Goal: Information Seeking & Learning: Learn about a topic

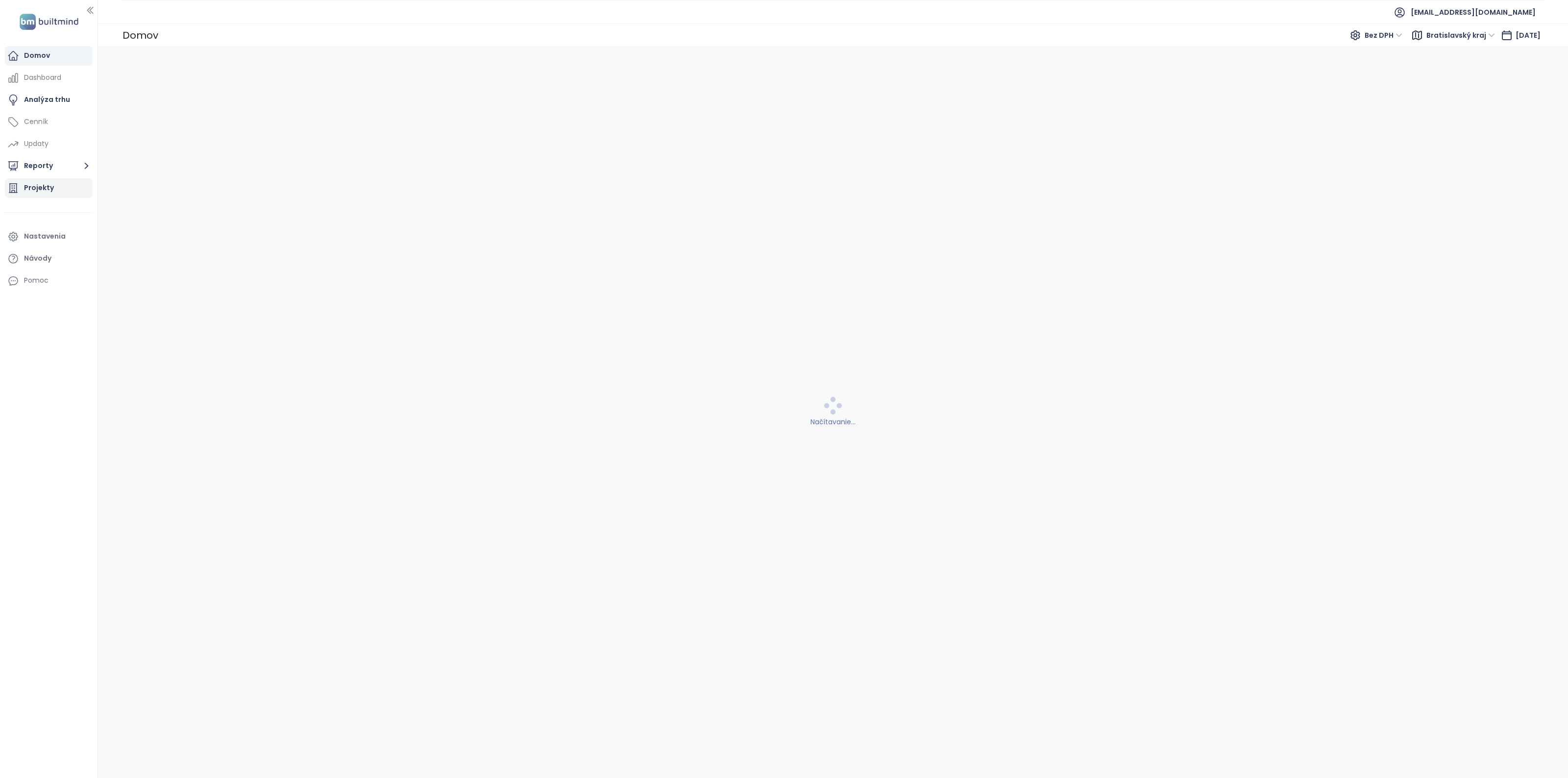
click at [33, 187] on div "Projekty" at bounding box center [39, 188] width 30 height 12
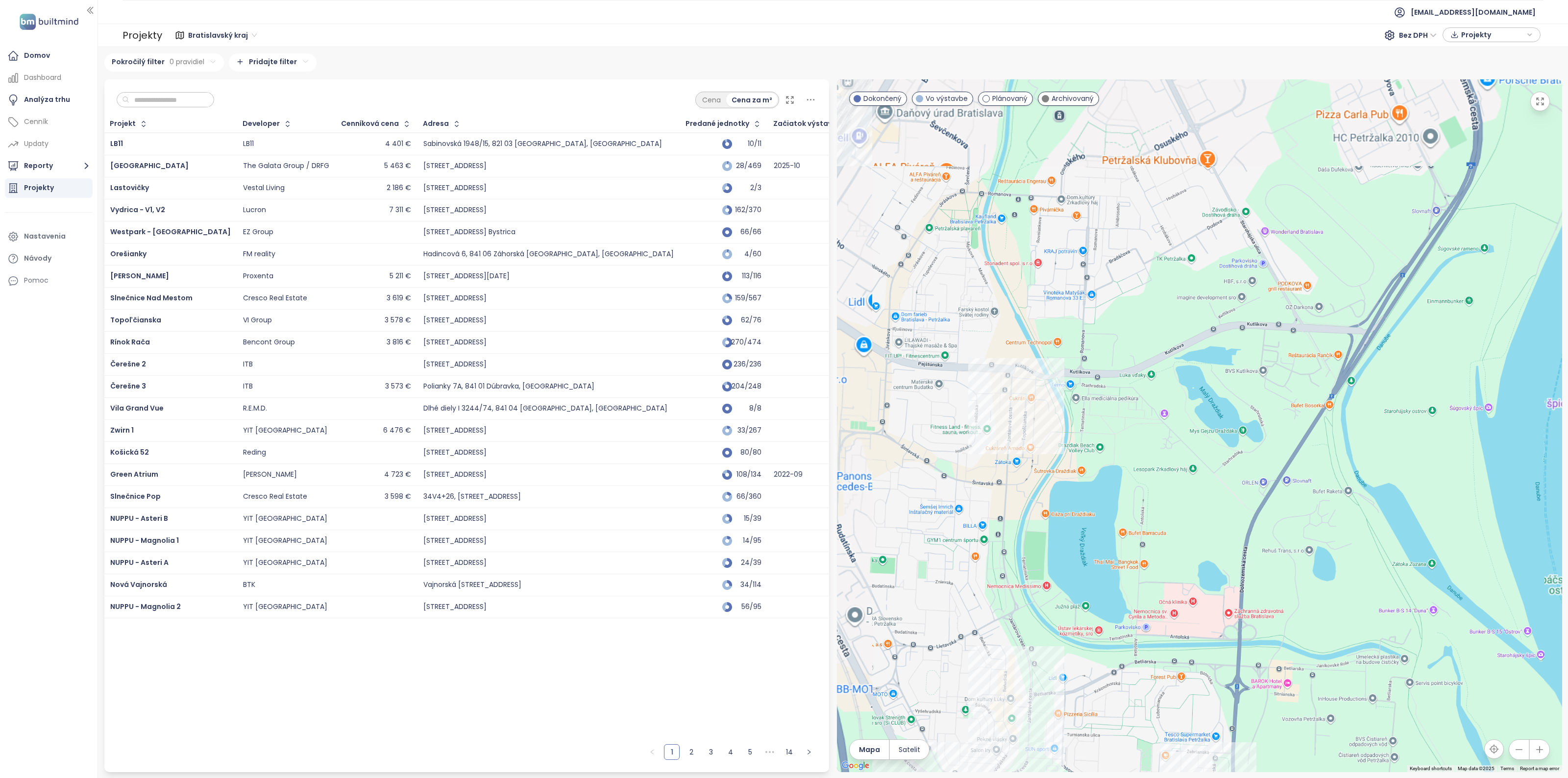
drag, startPoint x: 1113, startPoint y: 662, endPoint x: 1047, endPoint y: 401, distance: 269.2
click at [1047, 401] on div "BD Špitálska Vo výstavbe Pobočka ČSOB, Špitálska 2205/2, 811 08 Bratislava-Star…" at bounding box center [1199, 426] width 725 height 693
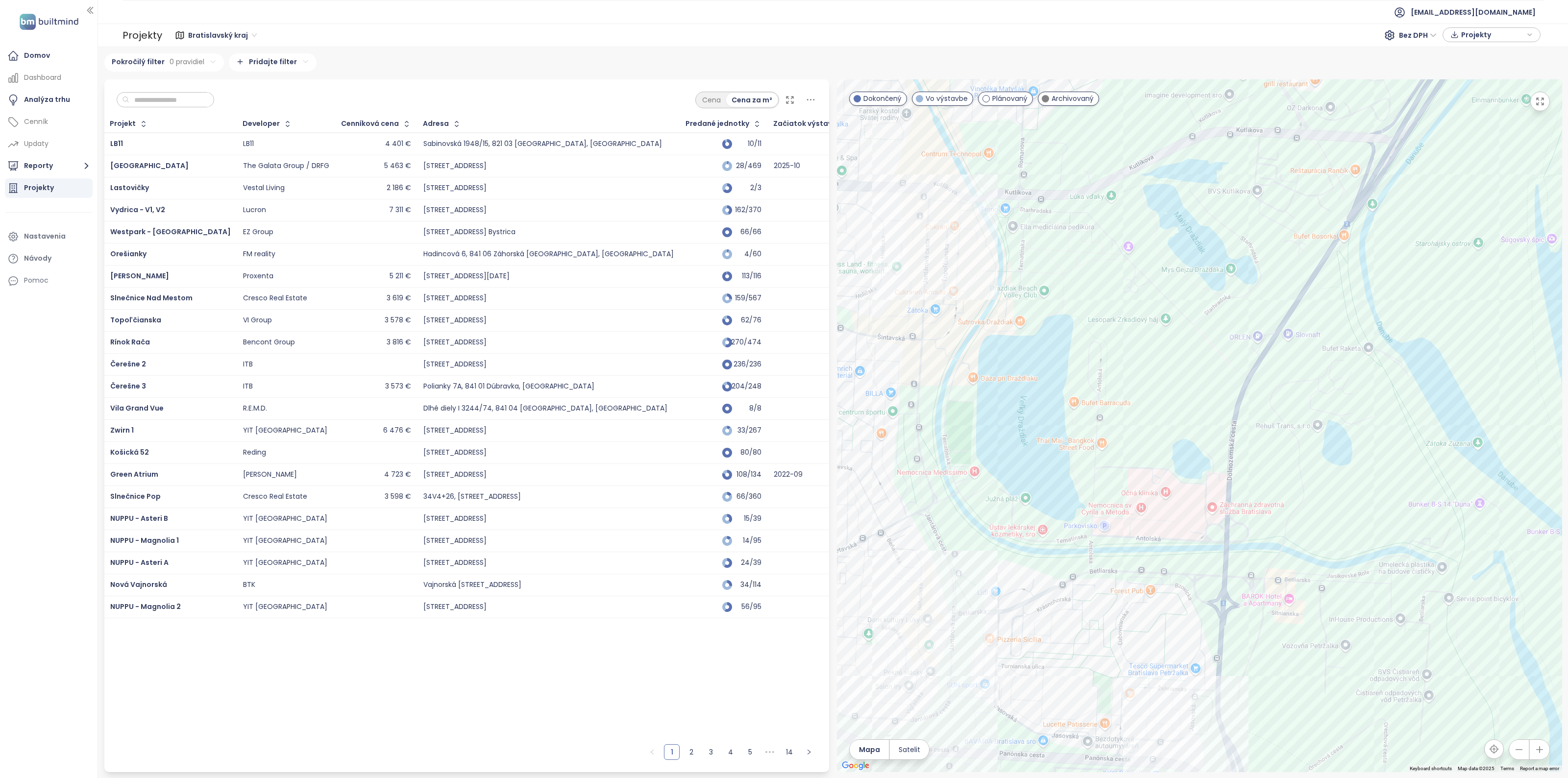
drag, startPoint x: 1106, startPoint y: 457, endPoint x: 1172, endPoint y: 275, distance: 193.6
click at [1168, 283] on div "BD Špitálska Vo výstavbe Pobočka ČSOB, Špitálska 2205/2, 811 08 Bratislava-Star…" at bounding box center [1199, 426] width 725 height 693
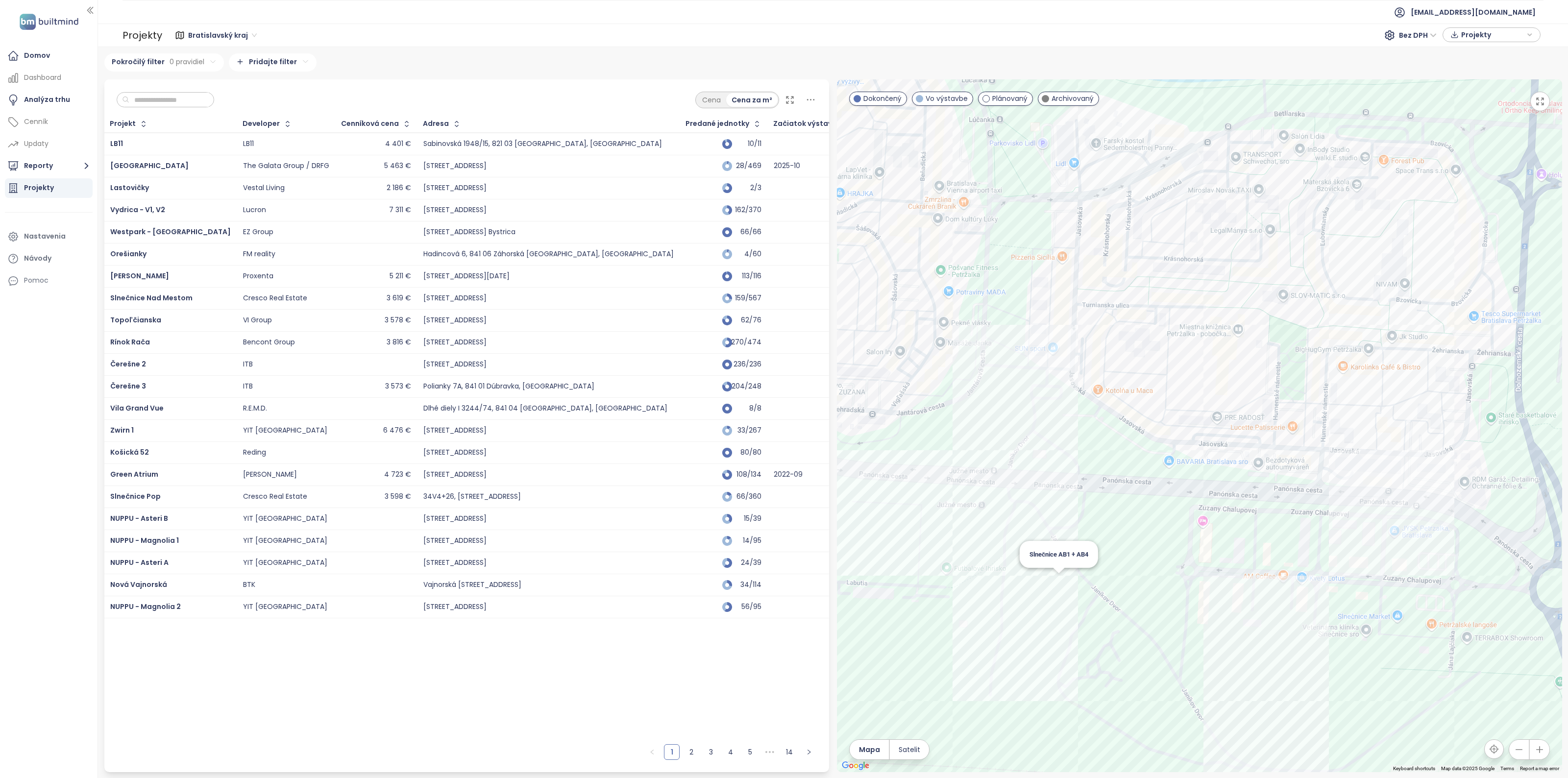
click at [1054, 580] on div "BD Špitálska Vo výstavbe Pobočka ČSOB, Špitálska 2205/2, 811 08 Bratislava-Star…" at bounding box center [1199, 426] width 725 height 693
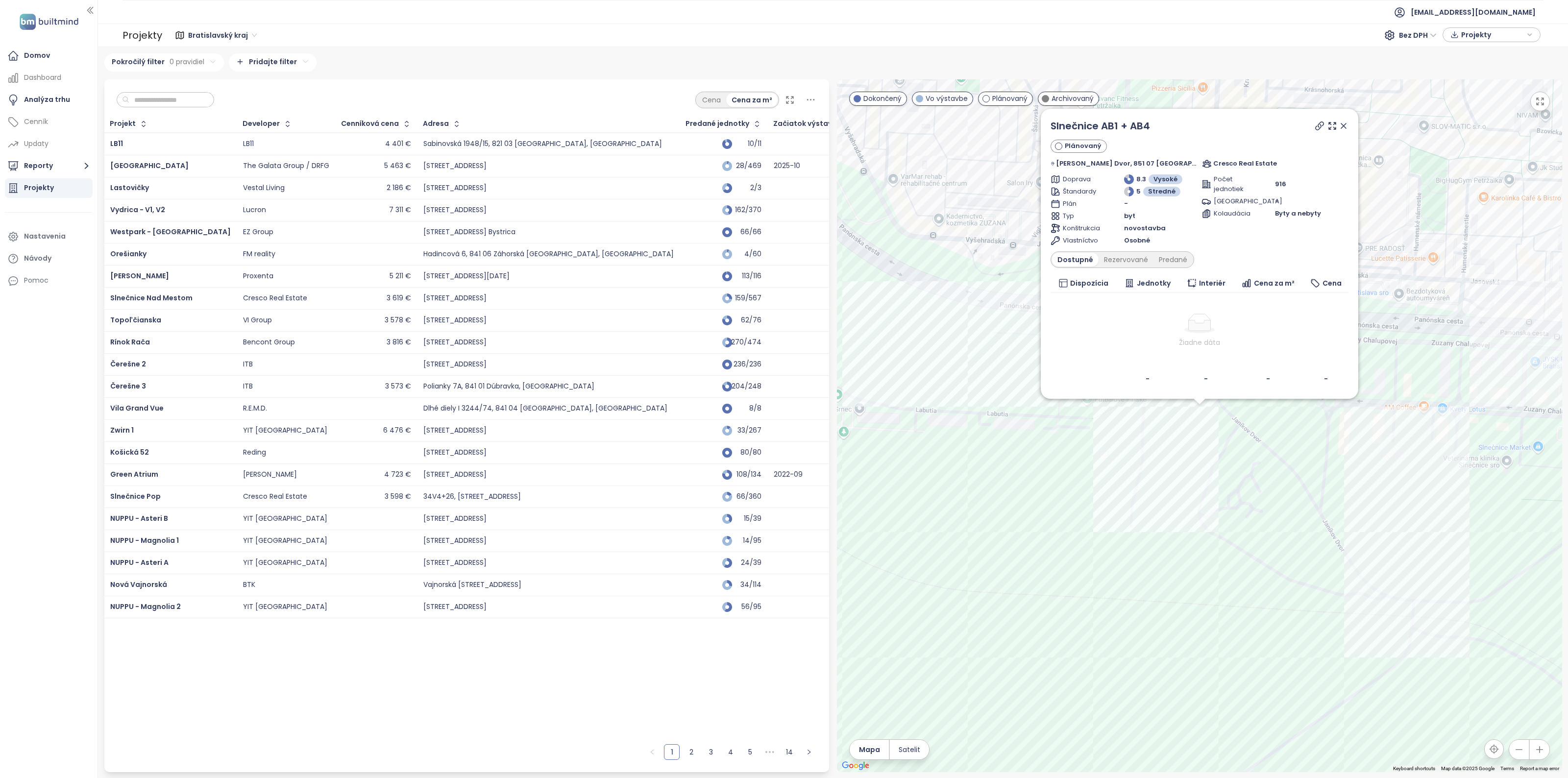
click at [1338, 126] on icon at bounding box center [1343, 126] width 10 height 10
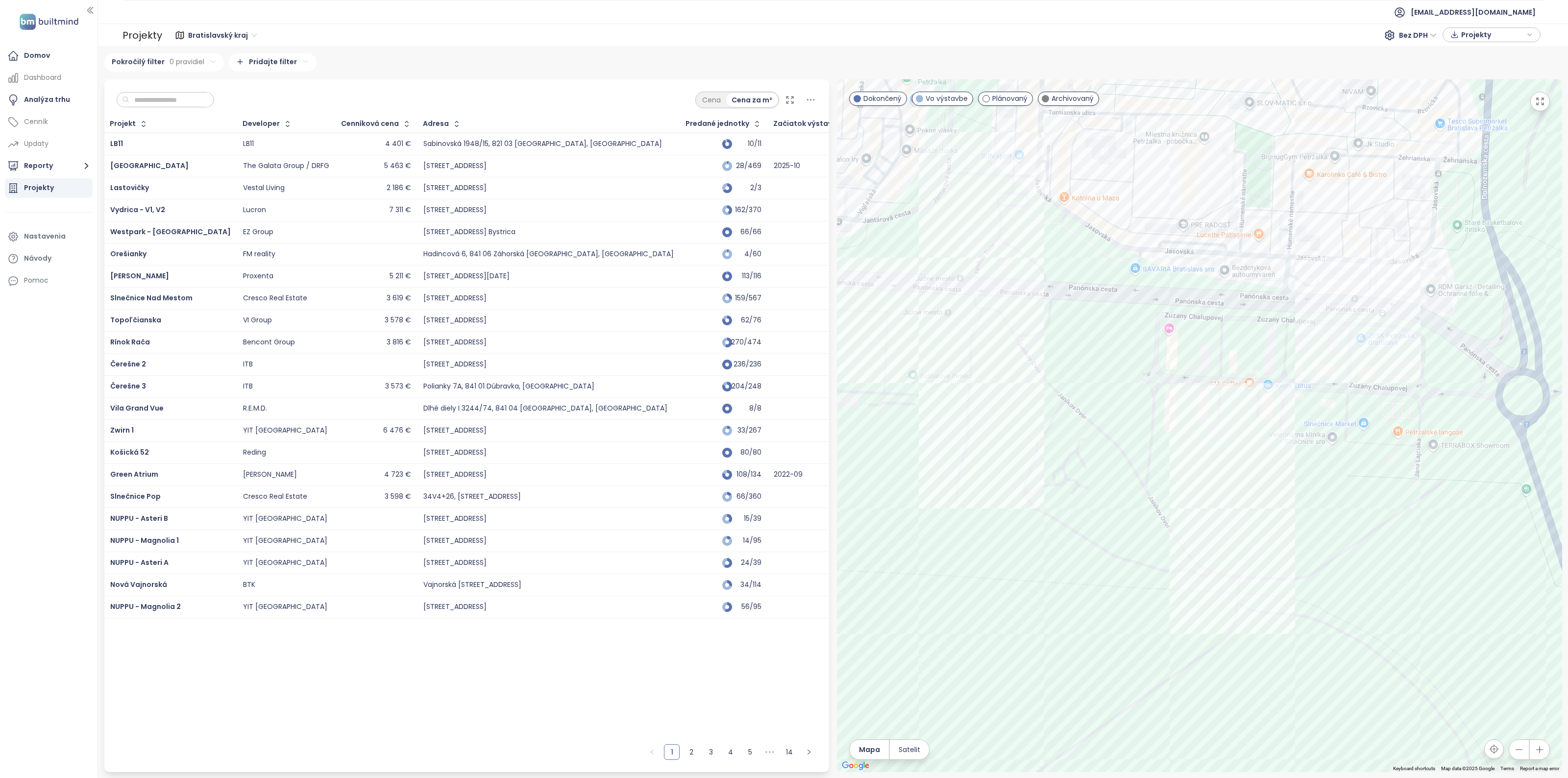
drag, startPoint x: 1121, startPoint y: 425, endPoint x: 1103, endPoint y: 424, distance: 18.0
click at [1103, 424] on div at bounding box center [1199, 426] width 725 height 693
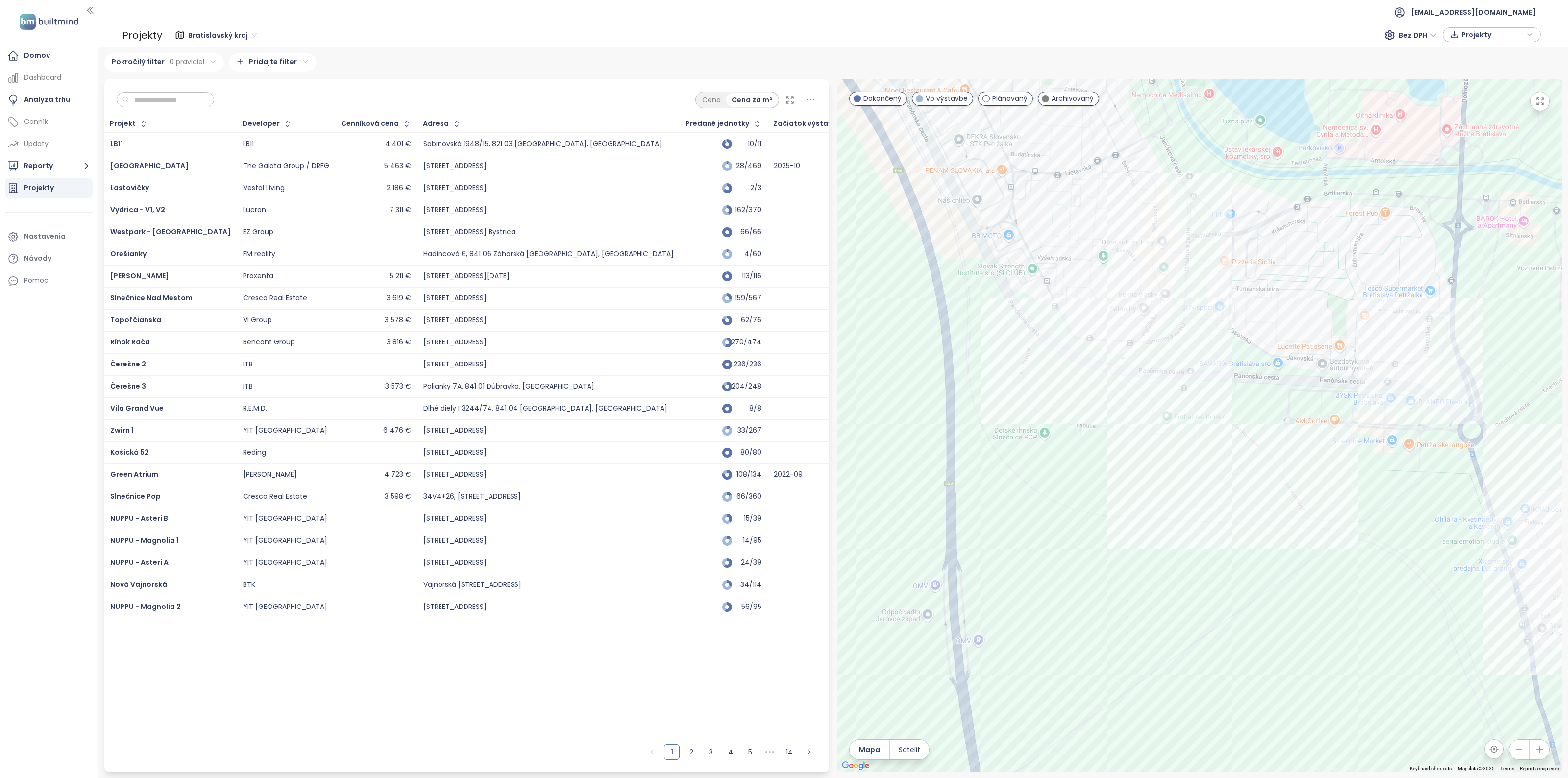
drag, startPoint x: 924, startPoint y: 412, endPoint x: 1083, endPoint y: 432, distance: 160.3
click at [1083, 432] on div at bounding box center [1199, 426] width 725 height 693
click at [143, 211] on span "Vydrica - V1, V2" at bounding box center [138, 209] width 55 height 10
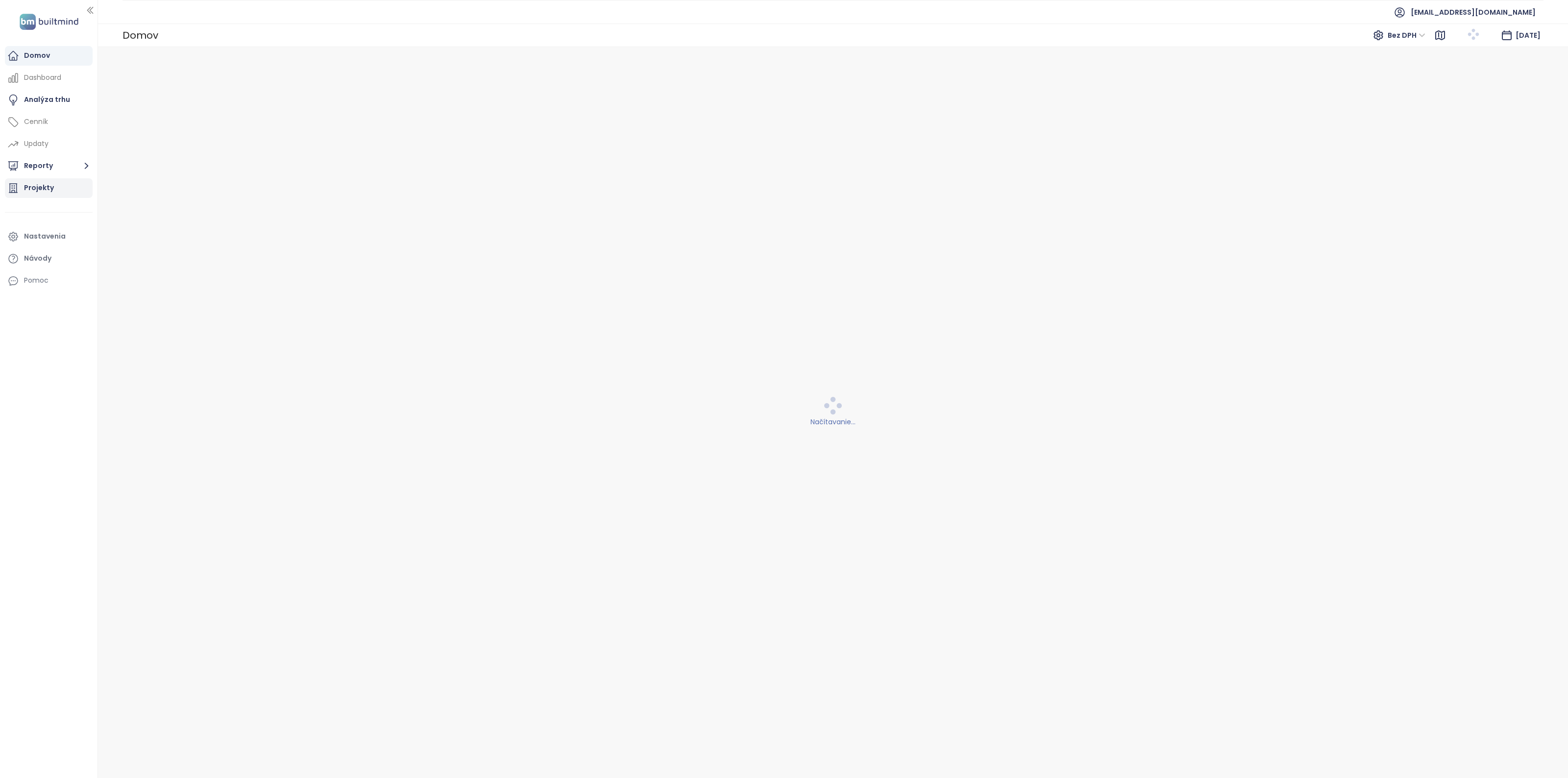
click at [54, 187] on div "Projekty" at bounding box center [48, 188] width 88 height 20
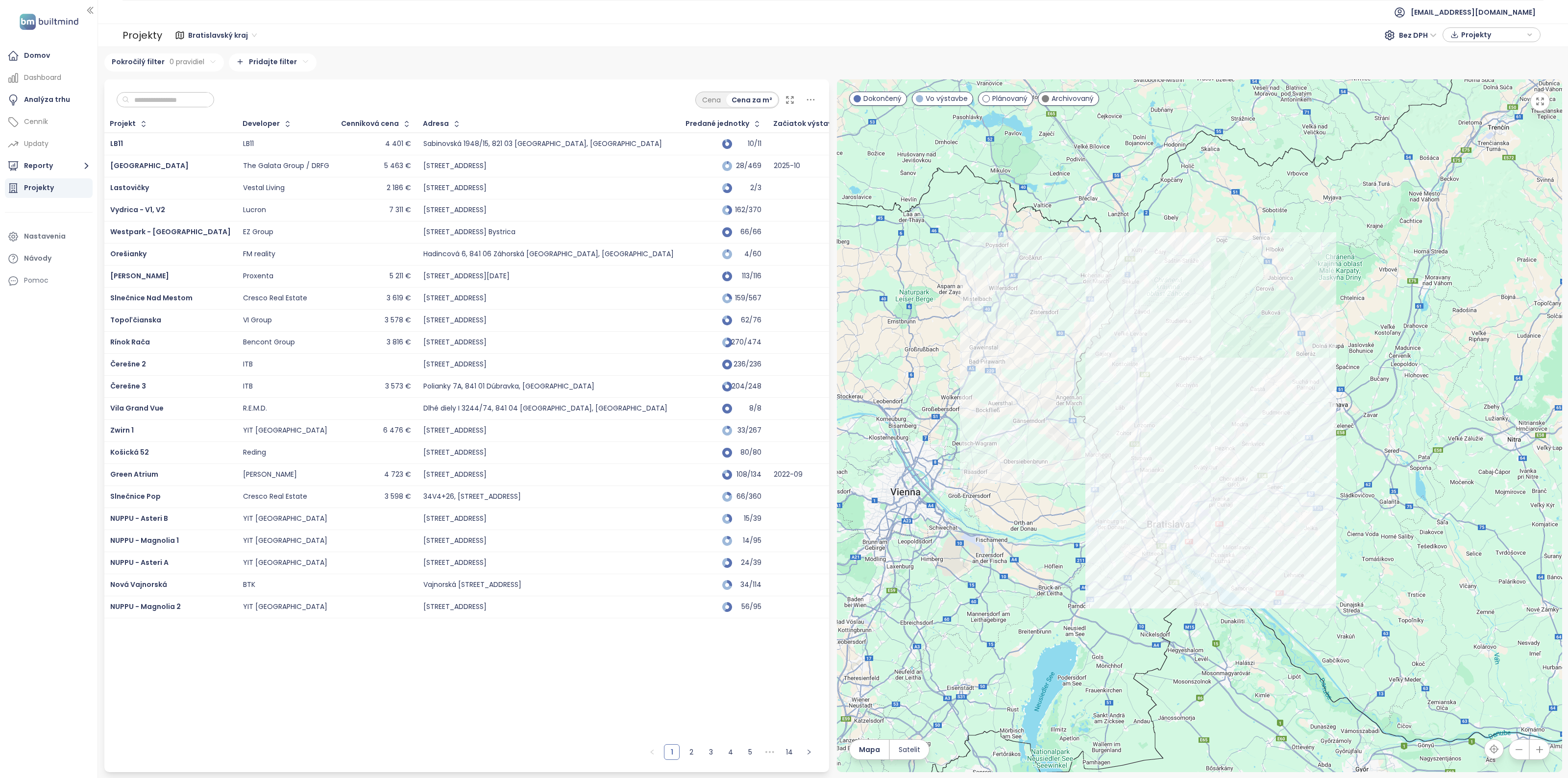
click at [167, 103] on input "text" at bounding box center [169, 100] width 79 height 15
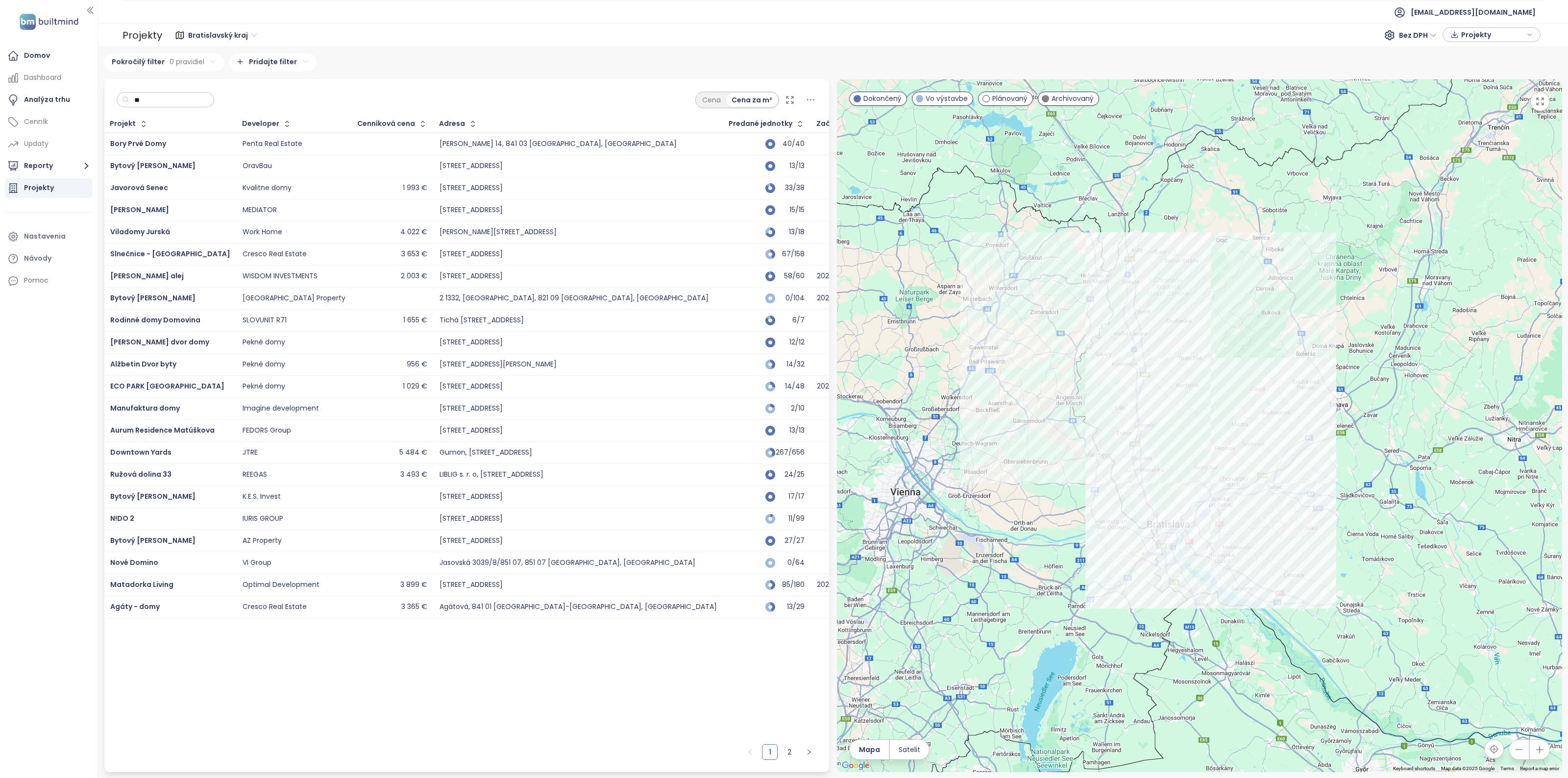
type input "***"
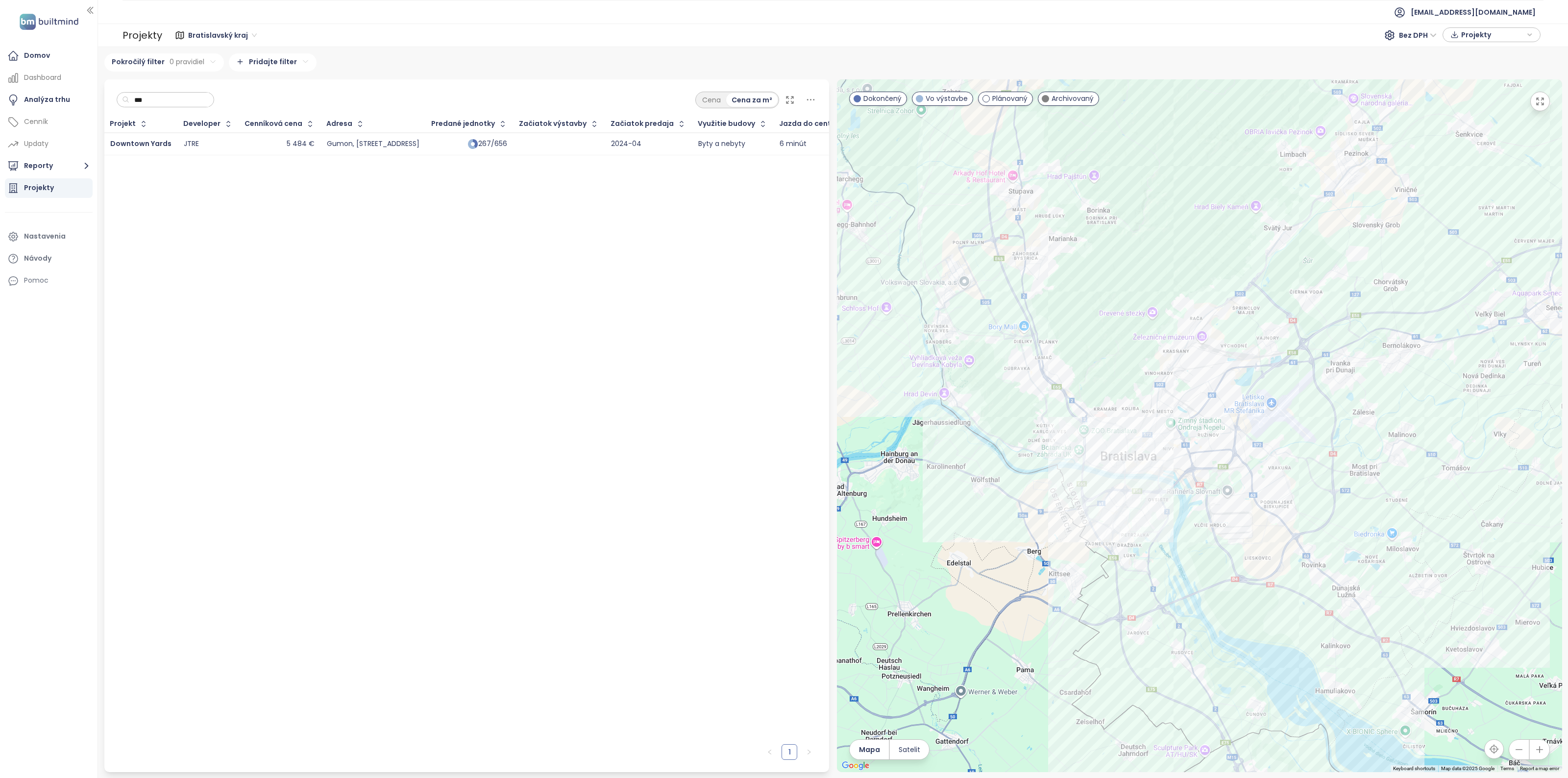
drag, startPoint x: 150, startPoint y: 100, endPoint x: 136, endPoint y: 102, distance: 14.1
click at [136, 102] on input "***" at bounding box center [169, 100] width 79 height 15
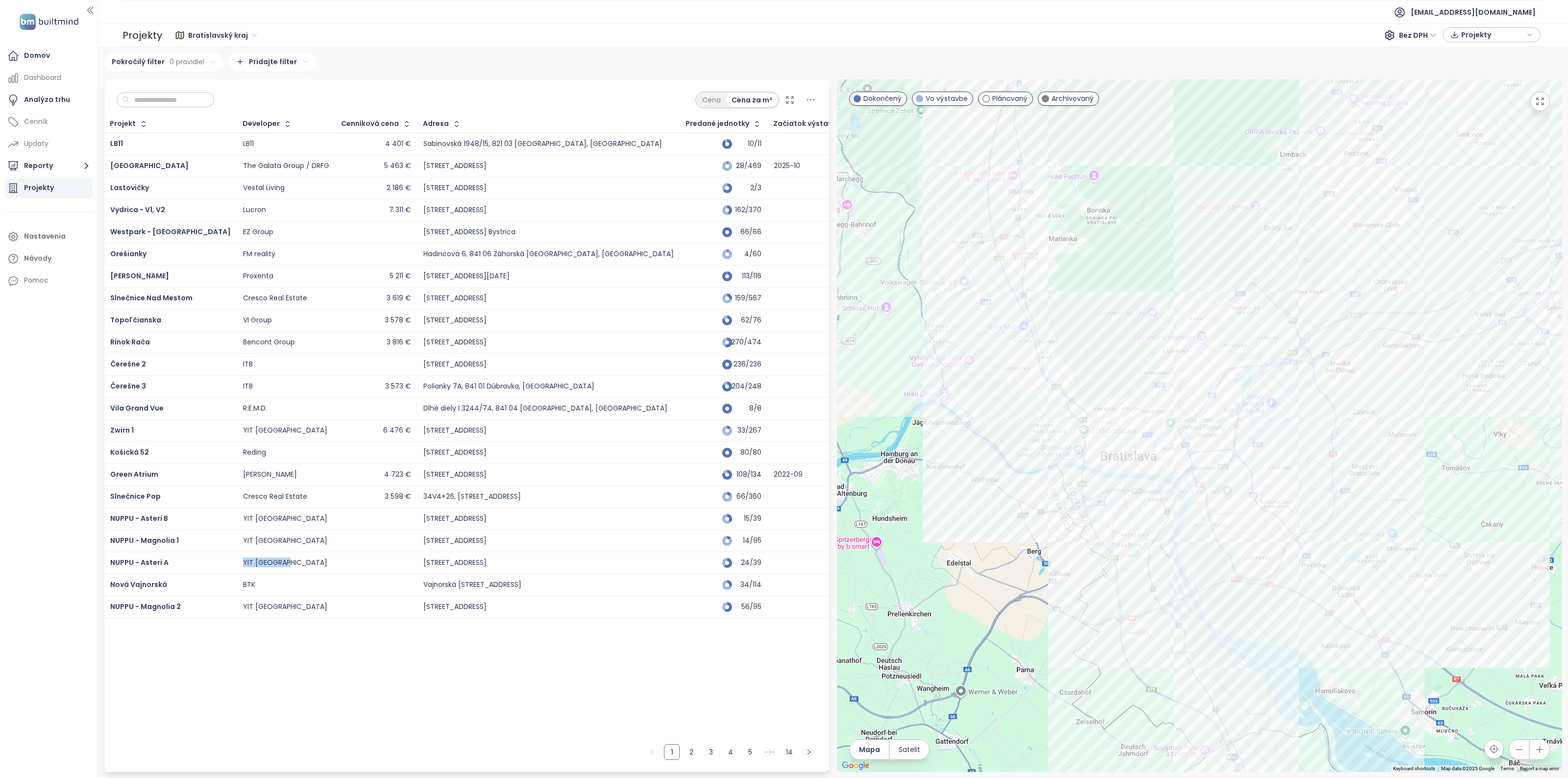
click at [355, 580] on td at bounding box center [377, 585] width 81 height 22
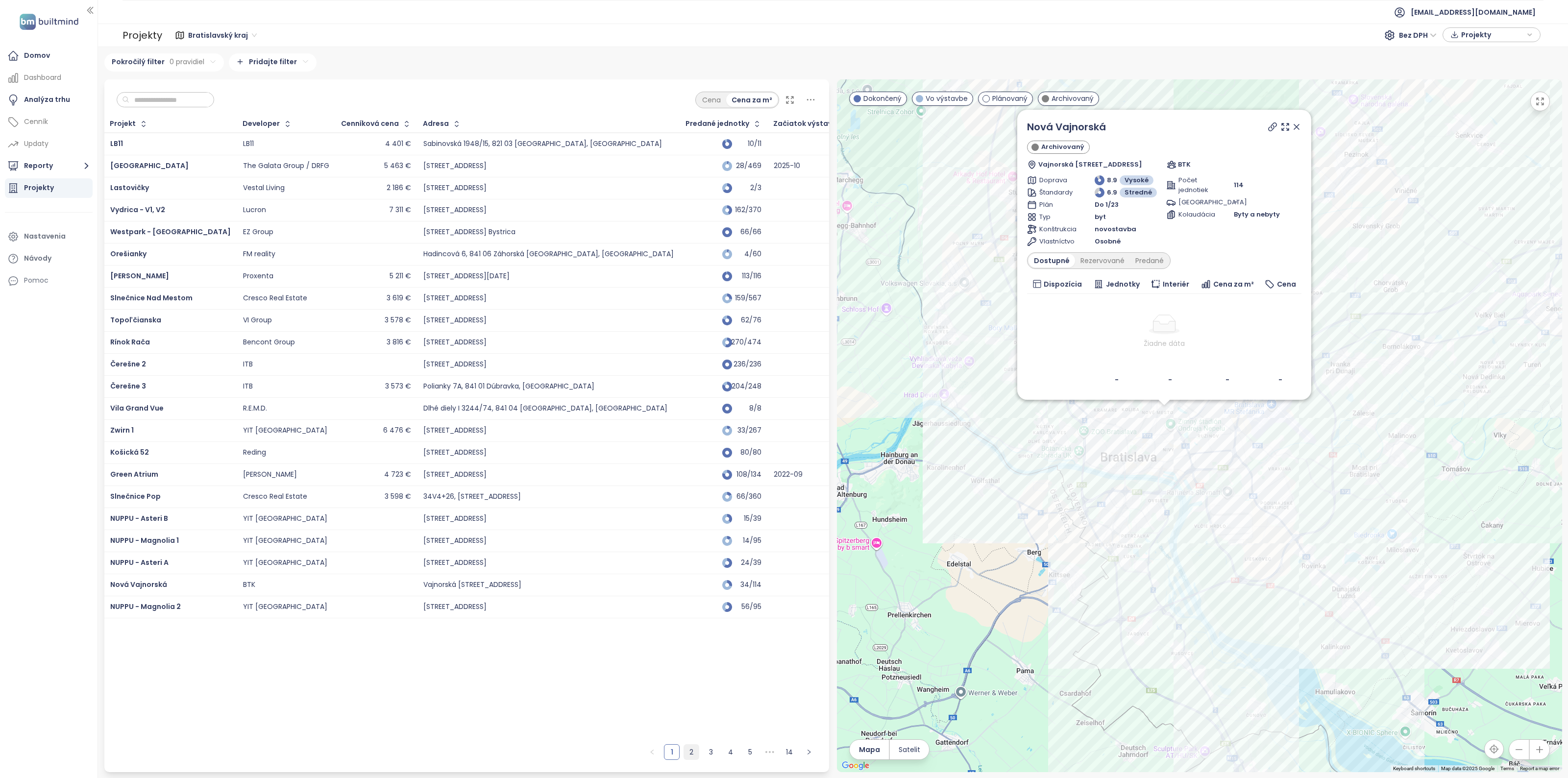
click at [694, 758] on link "2" at bounding box center [691, 752] width 15 height 15
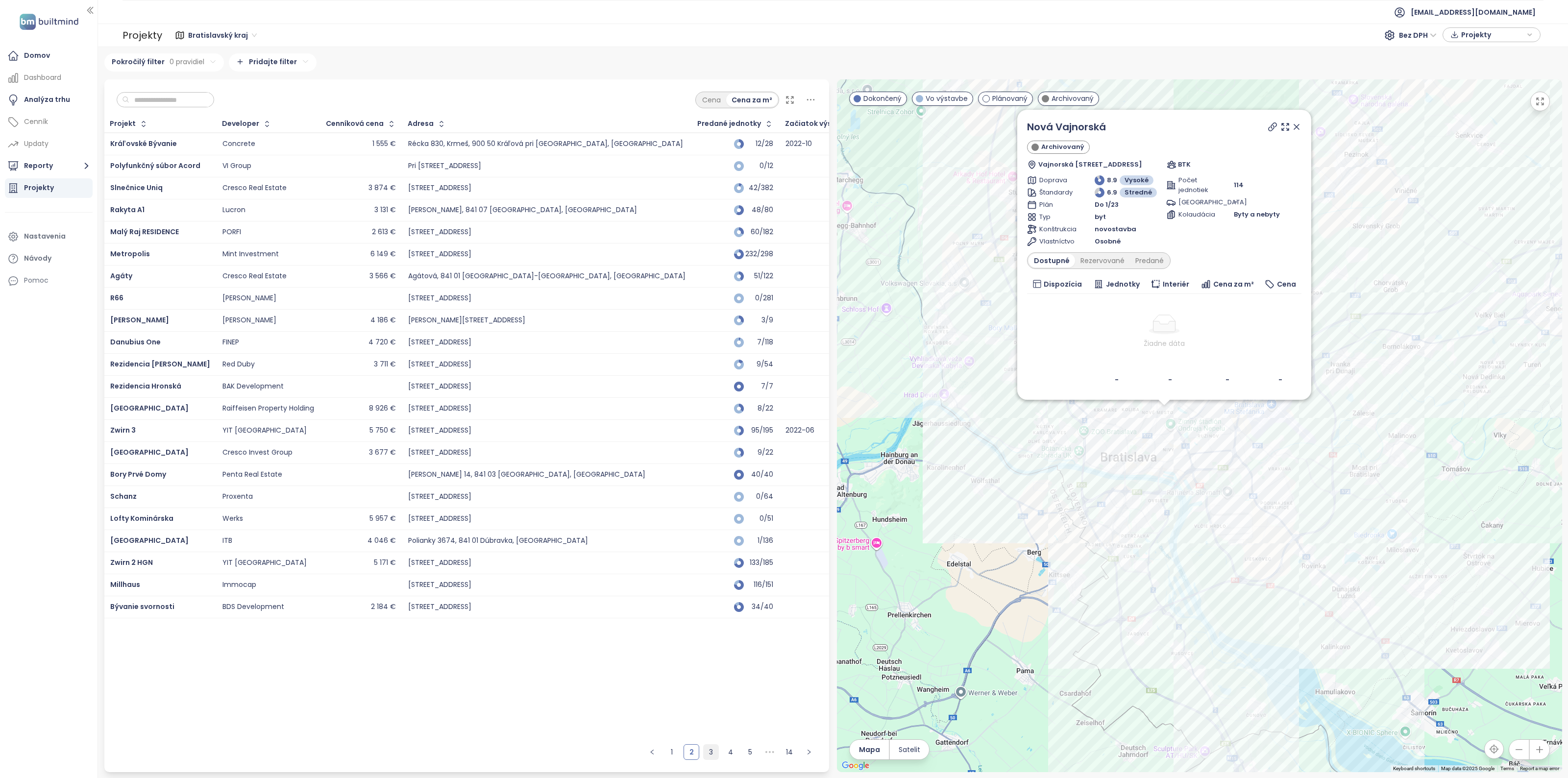
click at [713, 751] on link "3" at bounding box center [710, 752] width 15 height 15
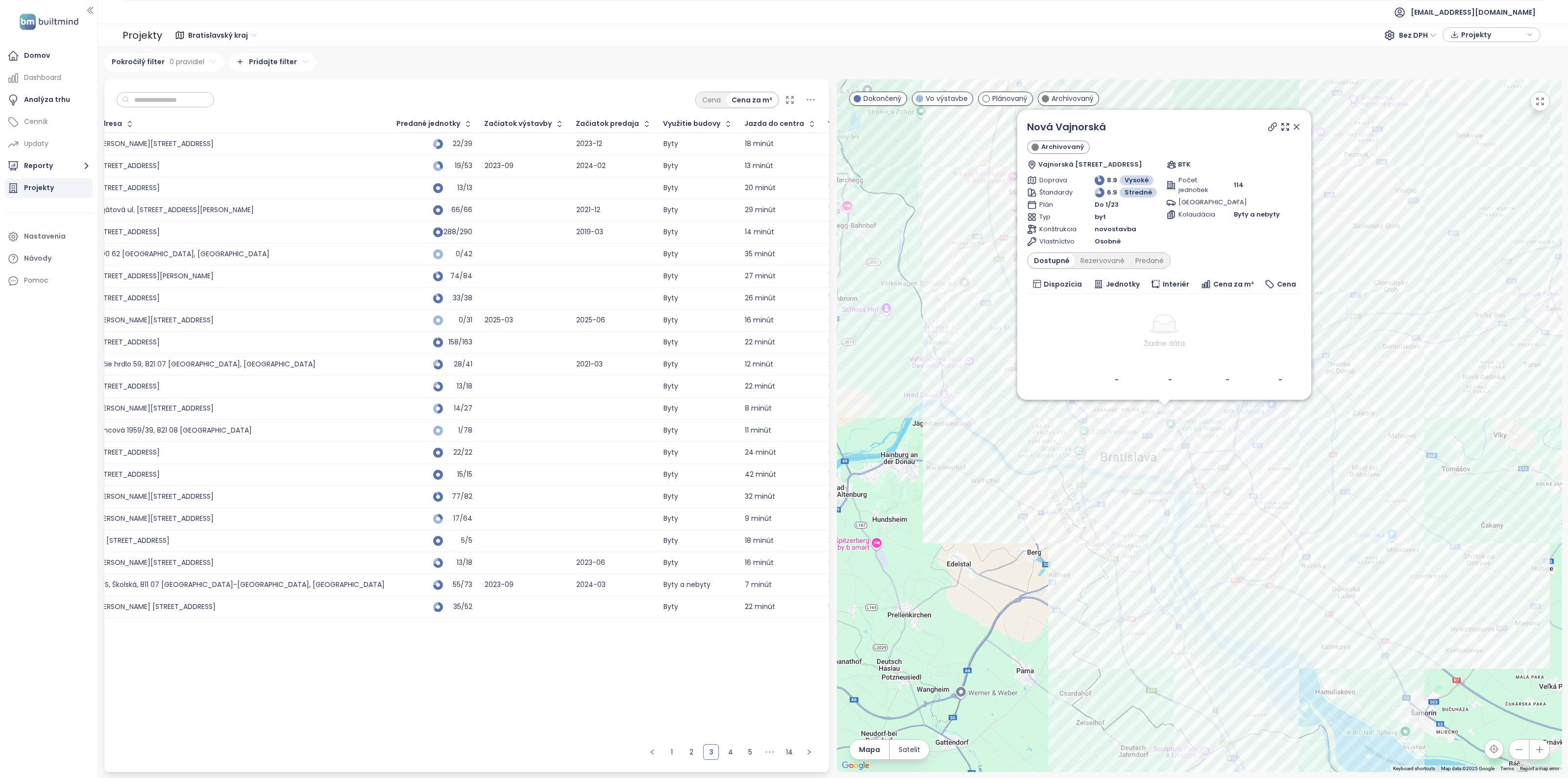
scroll to position [0, 344]
click at [573, 127] on div "Začiatok predaja" at bounding box center [605, 124] width 63 height 6
click at [639, 126] on icon "button" at bounding box center [644, 124] width 10 height 10
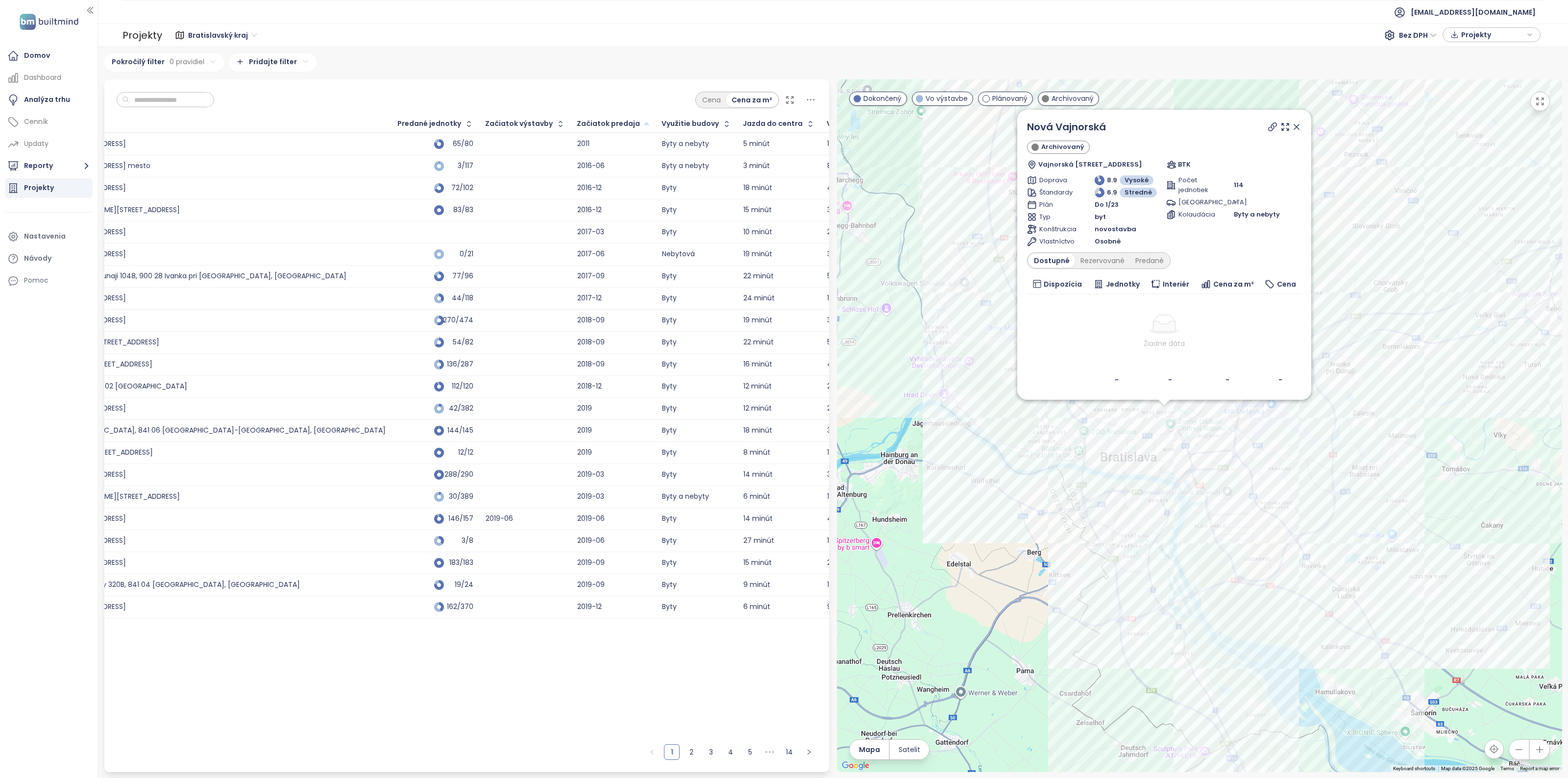
click at [577, 122] on div "Začiatok predaja" at bounding box center [608, 124] width 63 height 6
click at [643, 127] on icon "button" at bounding box center [646, 124] width 7 height 12
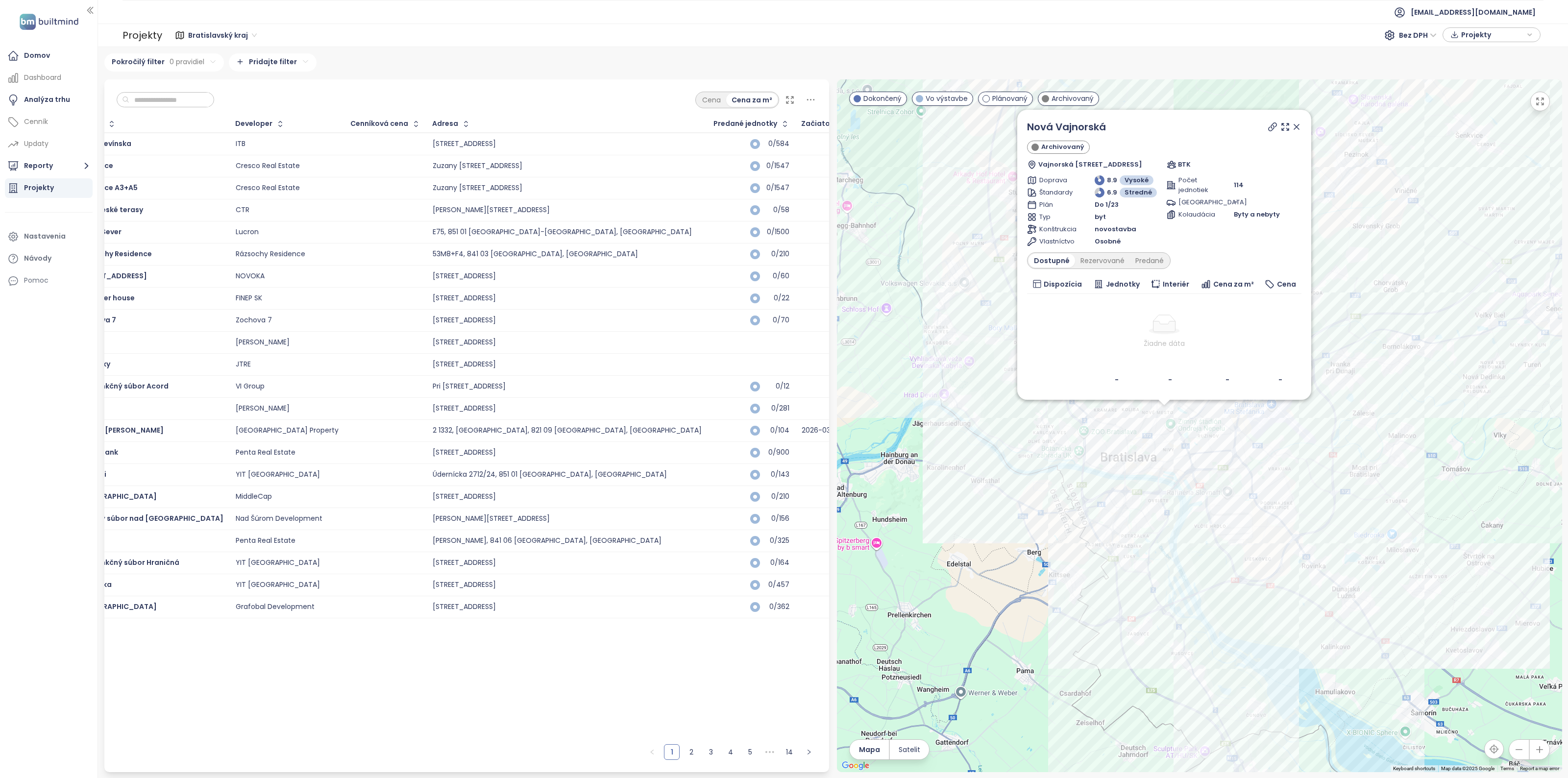
scroll to position [0, 0]
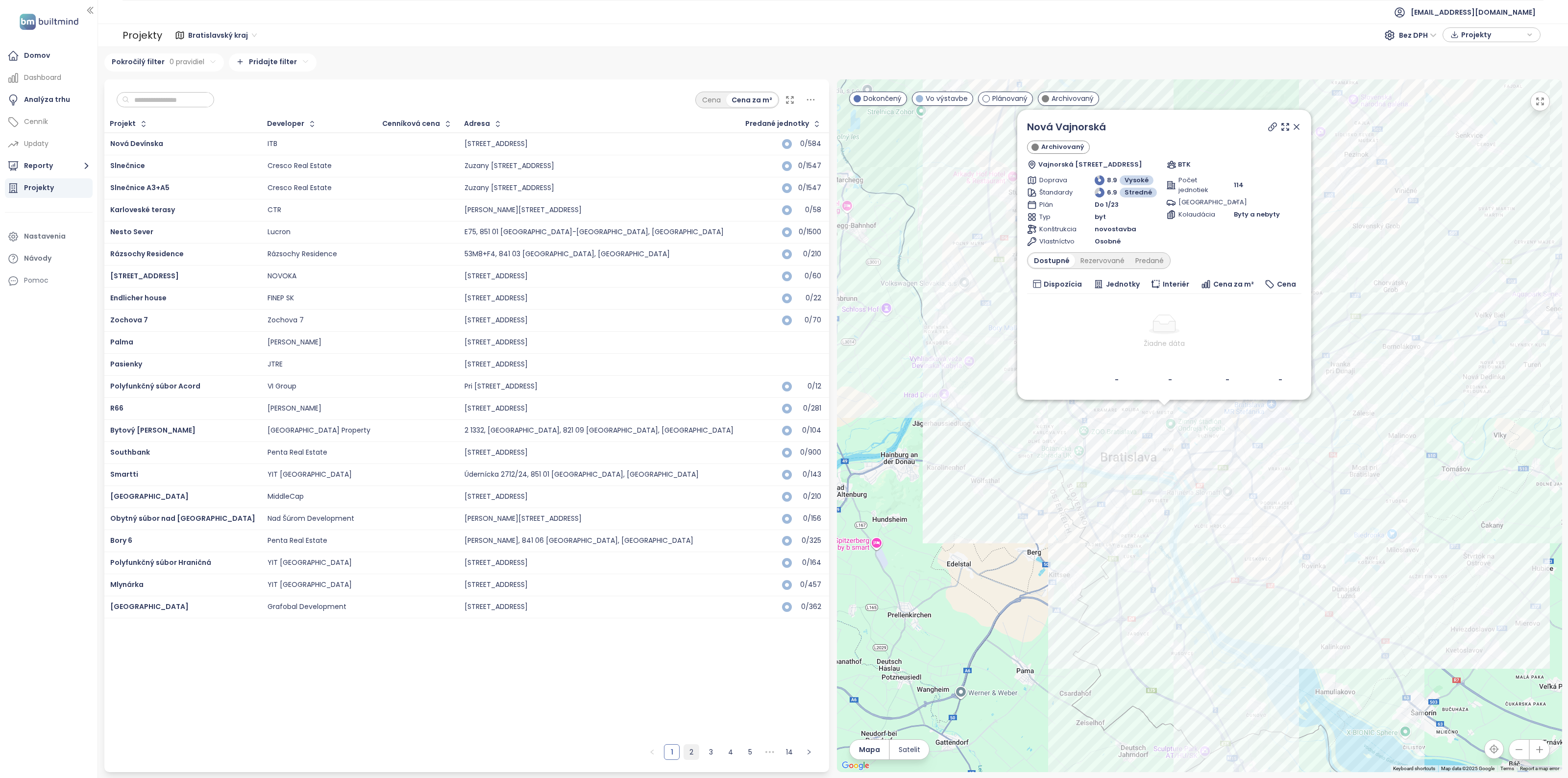
click at [695, 757] on link "2" at bounding box center [691, 752] width 15 height 15
